Goal: Information Seeking & Learning: Find specific fact

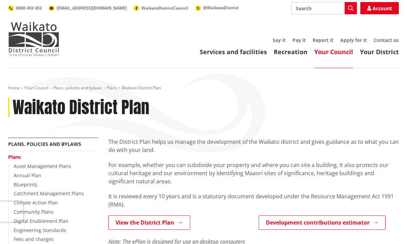
click at [322, 7] on input "Search" at bounding box center [325, 8] width 66 height 12
type input "Nzs6803"
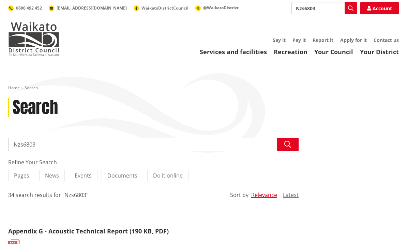
click at [290, 143] on icon "button" at bounding box center [288, 144] width 7 height 7
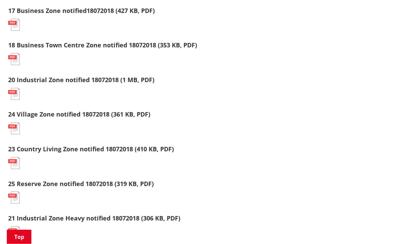
scroll to position [461, 0]
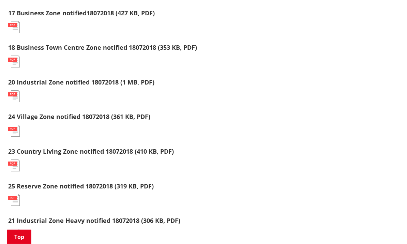
click at [100, 152] on link "23 Country Living Zone notified 18072018 (410 KB, PDF)" at bounding box center [91, 152] width 166 height 8
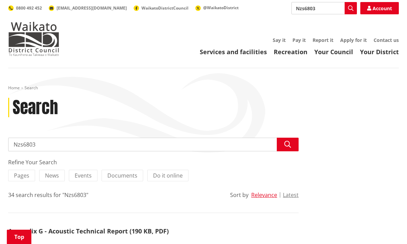
scroll to position [461, 0]
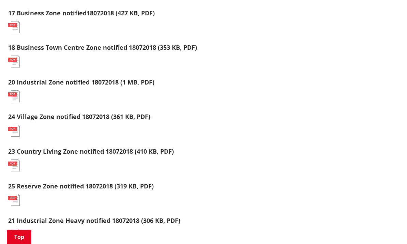
click at [33, 152] on link "23 Country Living Zone notified 18072018 (410 KB, PDF)" at bounding box center [91, 151] width 166 height 8
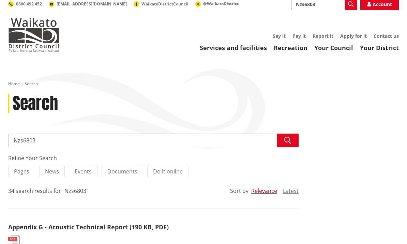
scroll to position [0, 0]
